Goal: Task Accomplishment & Management: Complete application form

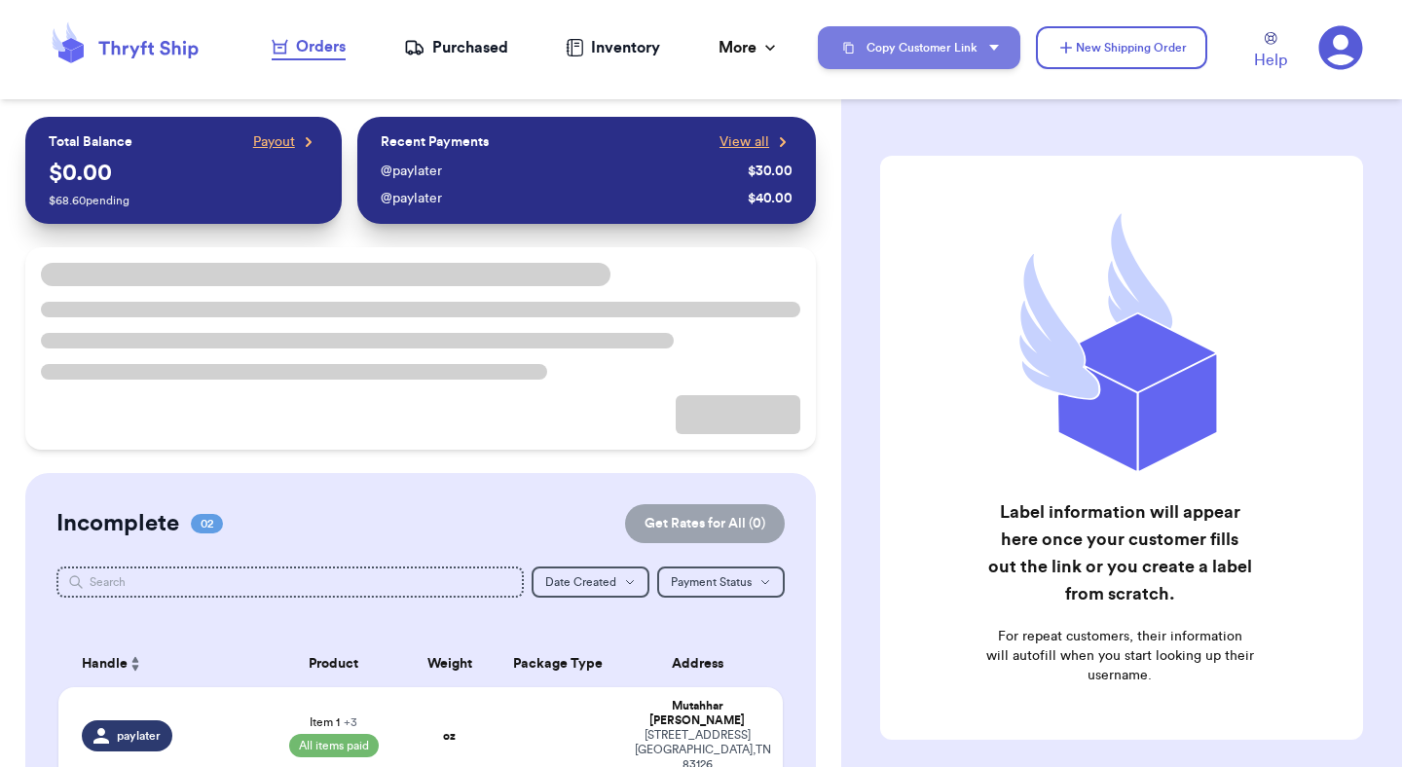
click at [940, 63] on button "Copy Customer Link" at bounding box center [919, 47] width 203 height 43
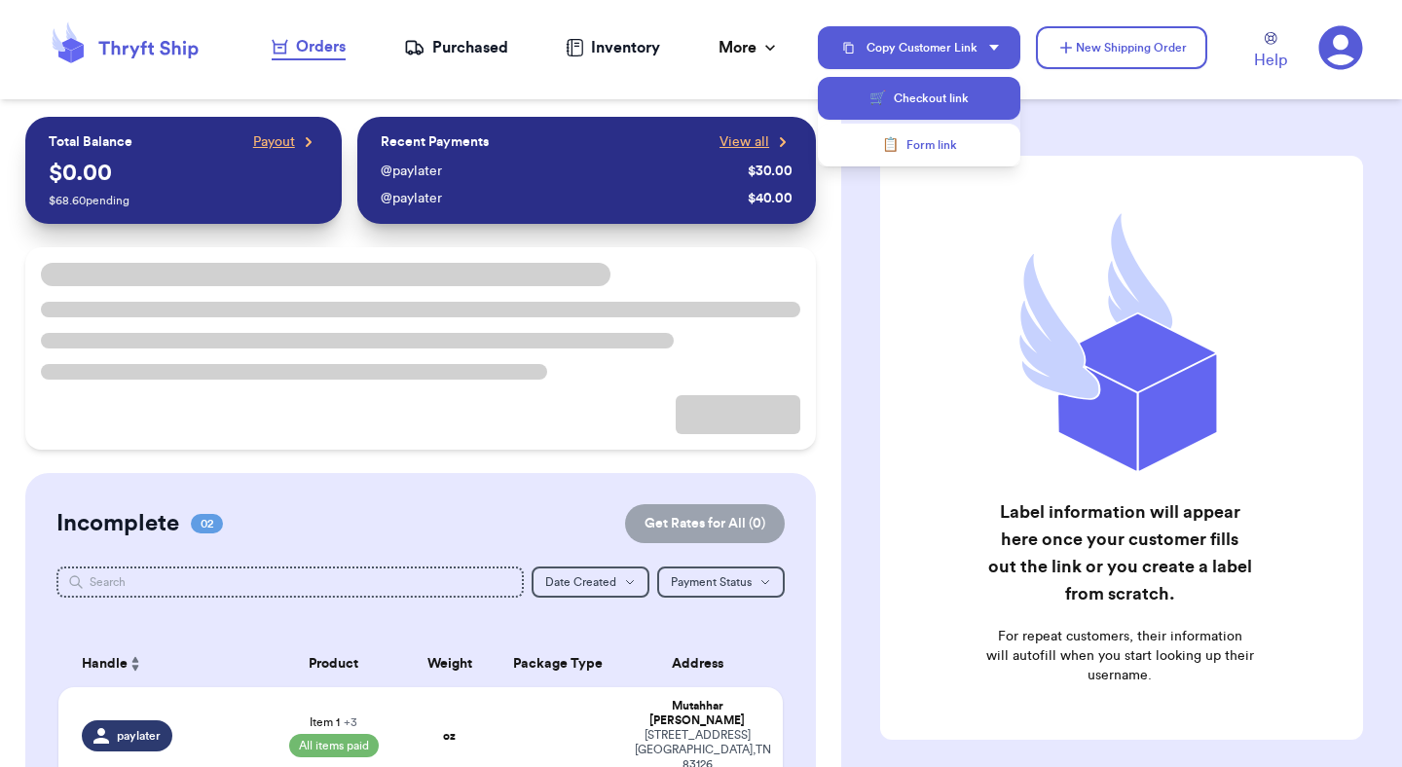
click at [944, 101] on button "🛒 Checkout link" at bounding box center [919, 98] width 203 height 43
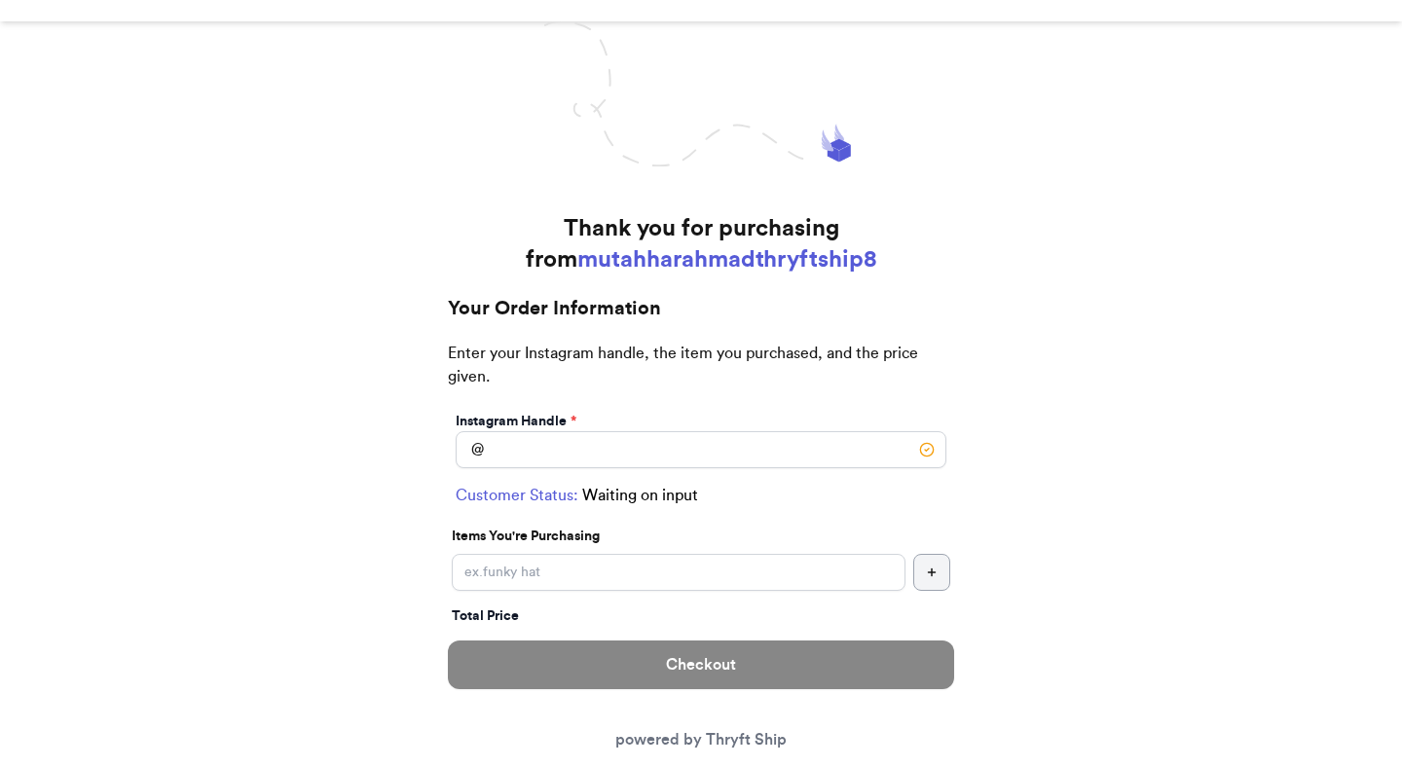
scroll to position [81, 0]
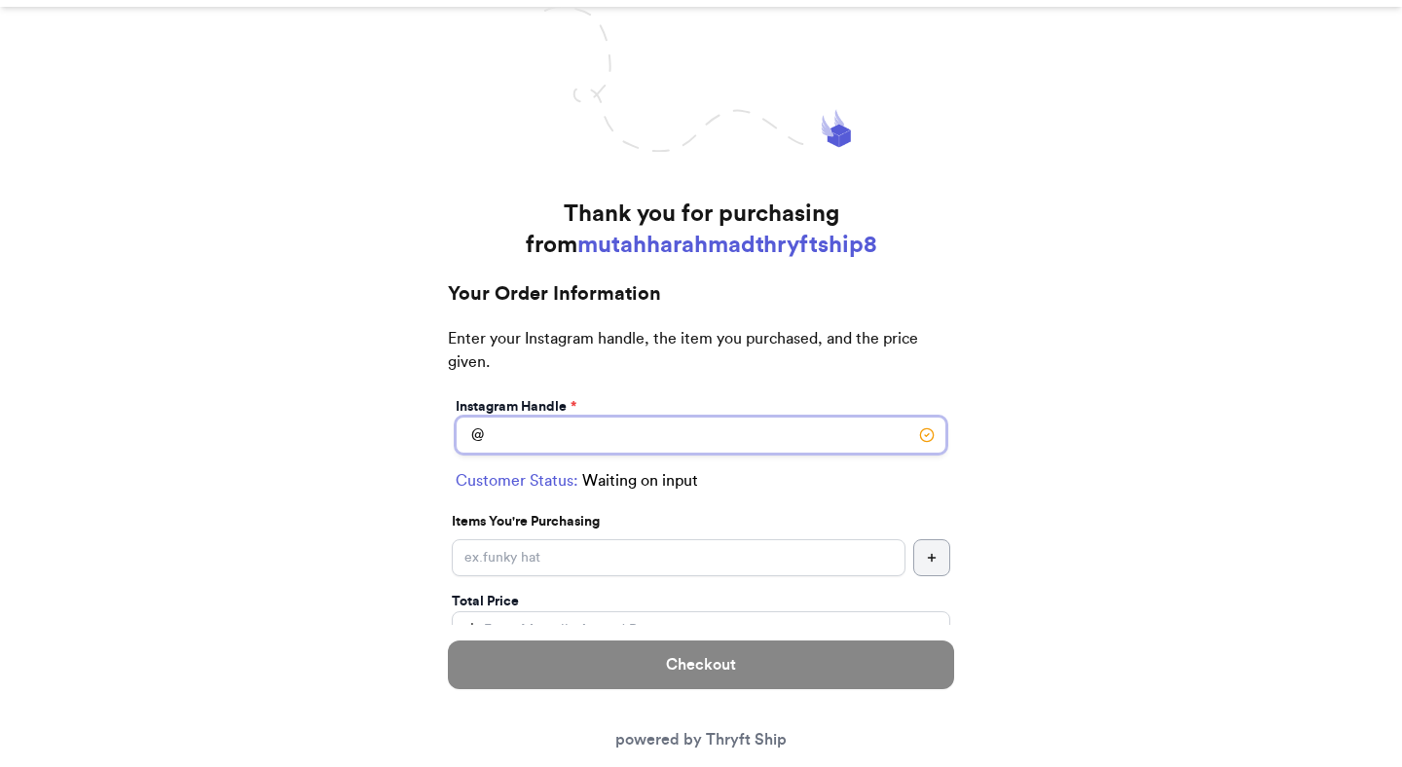
click at [672, 440] on input "Instagram Handle *" at bounding box center [701, 435] width 491 height 37
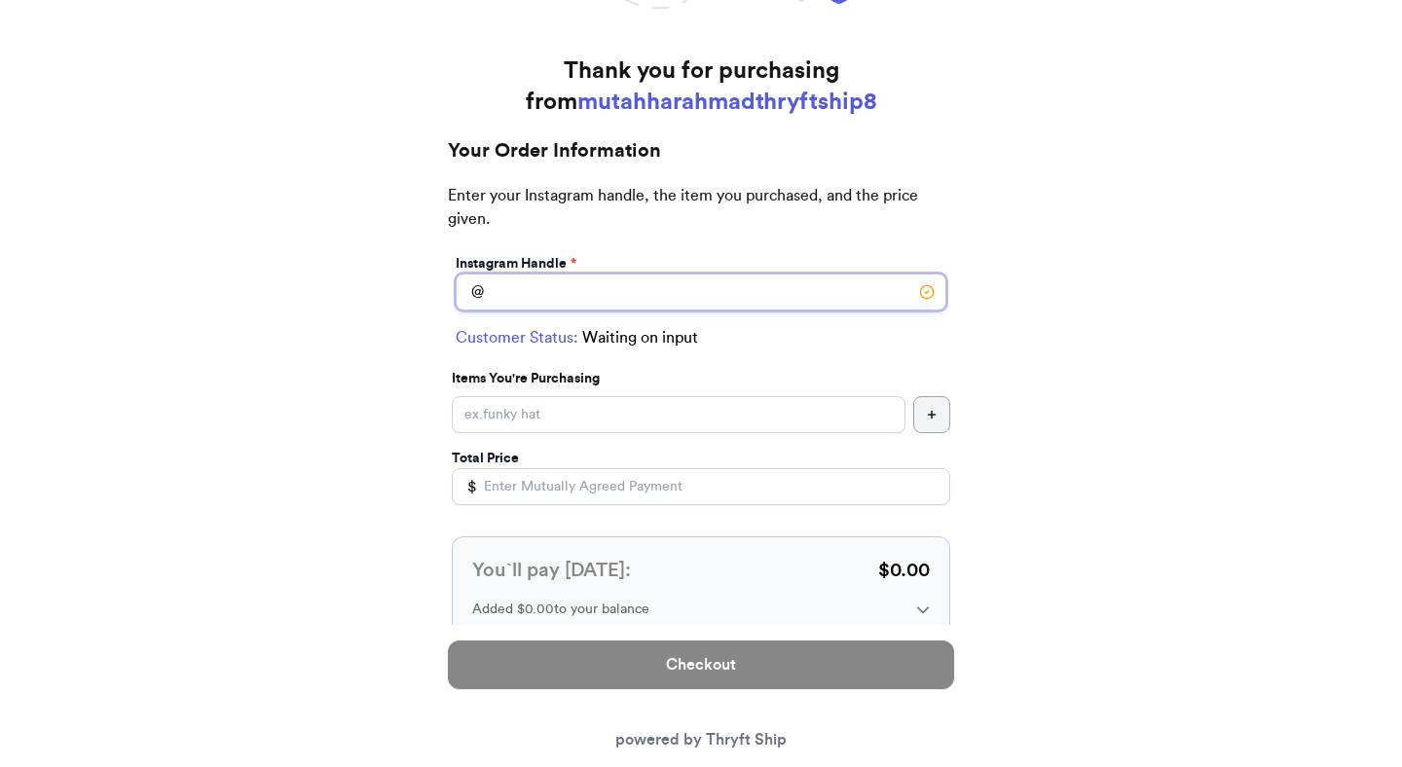
scroll to position [253, 0]
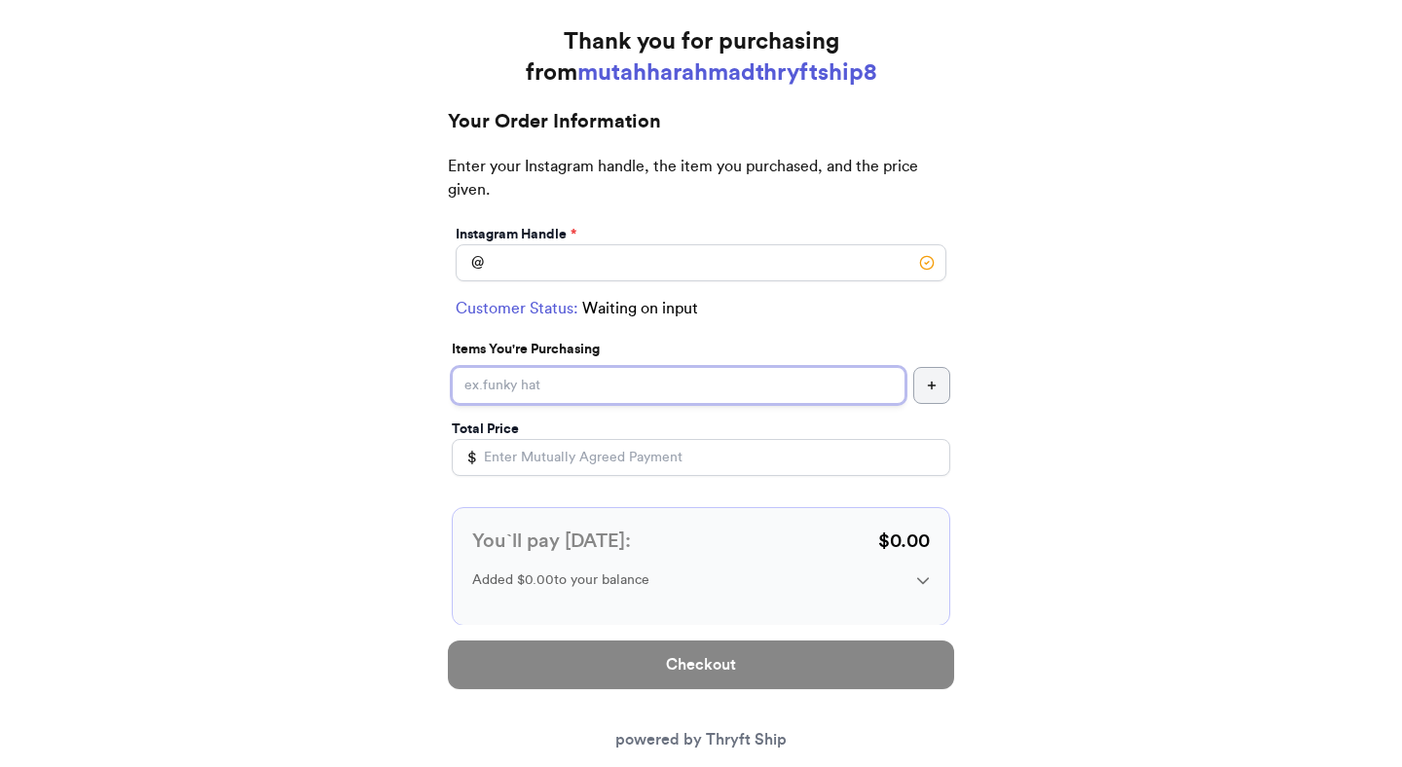
click at [712, 391] on input "Instagram Handle *" at bounding box center [679, 385] width 454 height 37
click at [712, 272] on input "Instagram Handle *" at bounding box center [701, 262] width 491 height 37
click at [744, 244] on div "@" at bounding box center [701, 262] width 491 height 37
